Goal: Task Accomplishment & Management: Use online tool/utility

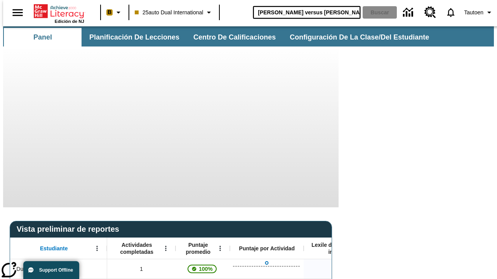
type input "Miguel Ángel versus Leonardo"
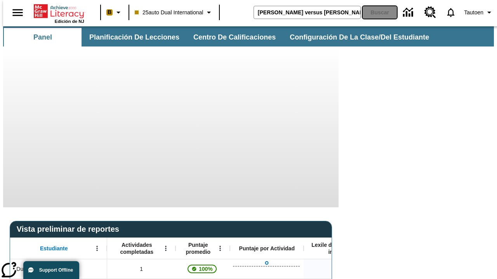
click at [375, 12] on button "Buscar" at bounding box center [379, 12] width 34 height 12
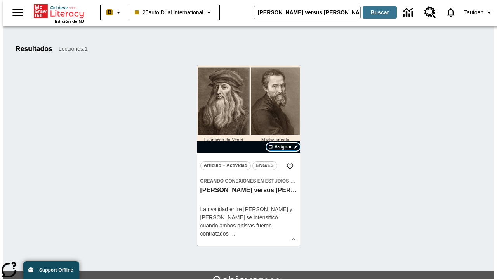
click at [283, 147] on span "Asignar" at bounding box center [282, 147] width 17 height 7
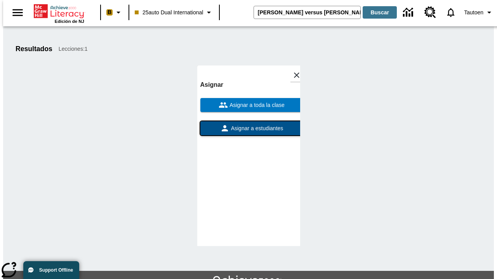
click at [248, 128] on span "Asignar a estudiantes" at bounding box center [256, 129] width 54 height 8
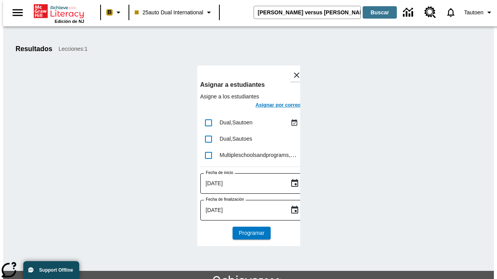
click at [271, 106] on h6 "Asignar por correo" at bounding box center [277, 105] width 45 height 9
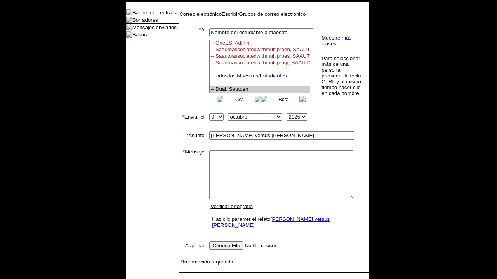
select select "U,21476361,1"
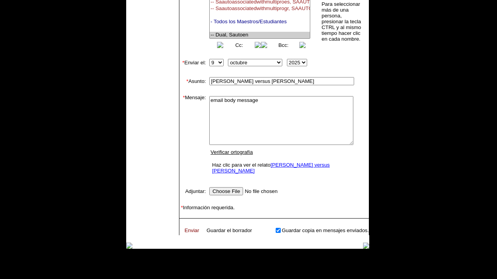
type textarea "email body message"
click at [188, 228] on link "Enviar" at bounding box center [191, 231] width 15 height 6
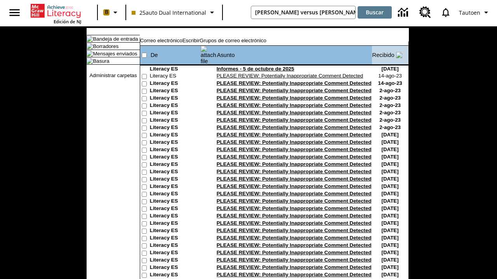
type input "[PERSON_NAME] versus [PERSON_NAME]"
click at [375, 12] on button "Buscar" at bounding box center [374, 12] width 34 height 12
